Goal: Check status: Check status

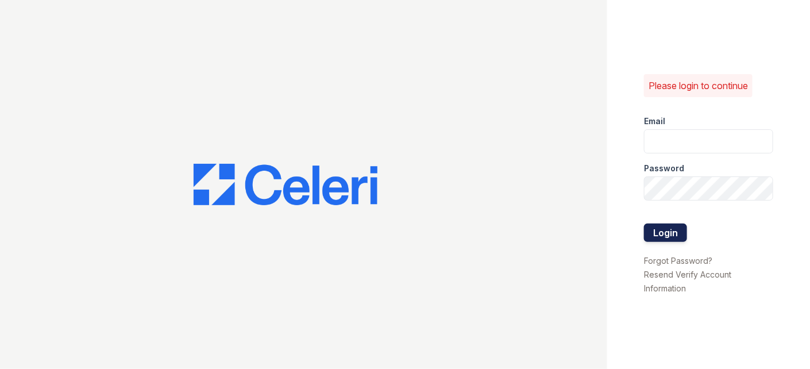
type input "[EMAIL_ADDRESS][DOMAIN_NAME]"
click at [674, 231] on button "Login" at bounding box center [665, 233] width 43 height 18
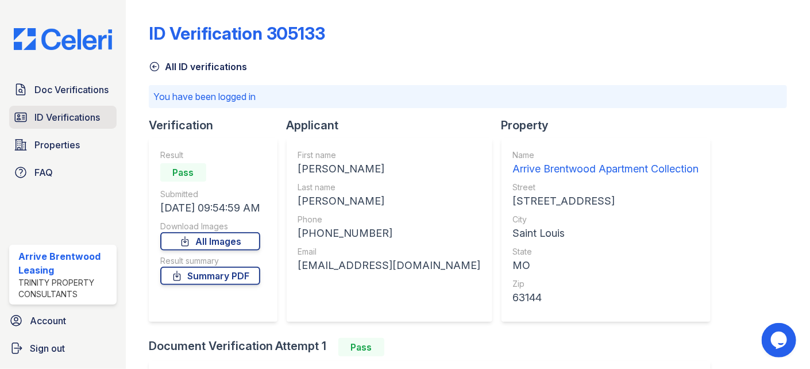
click at [54, 116] on span "ID Verifications" at bounding box center [67, 117] width 66 height 14
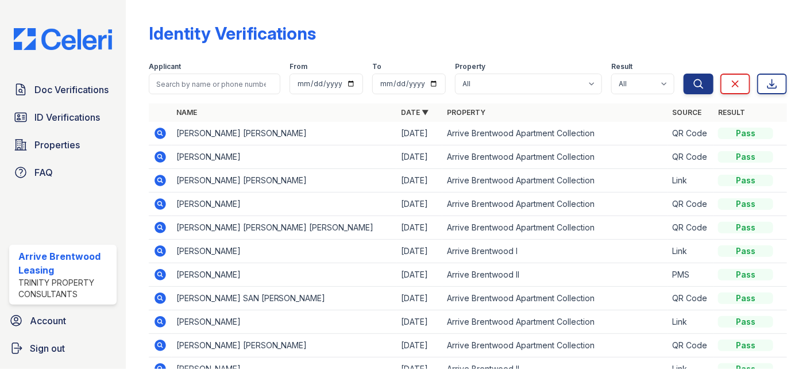
click at [163, 179] on icon at bounding box center [160, 180] width 11 height 11
